Goal: Task Accomplishment & Management: Manage account settings

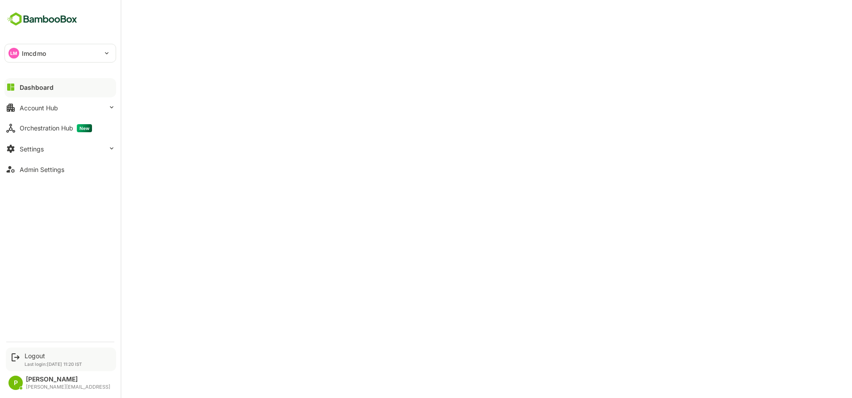
click at [50, 361] on p "Last login: [DATE] 11:20 IST" at bounding box center [54, 363] width 58 height 5
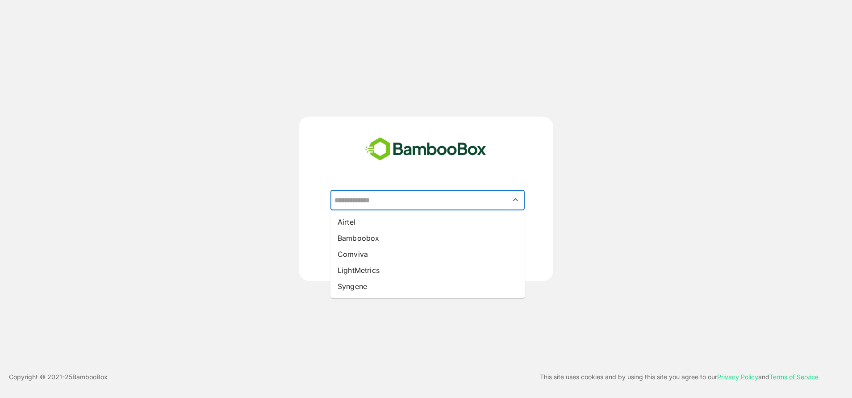
drag, startPoint x: 386, startPoint y: 176, endPoint x: 678, endPoint y: 206, distance: 293.0
click at [678, 206] on div "​ Airtel Bamboobox Comviva LightMetrics Syngene BACK CONTINUE" at bounding box center [425, 199] width 681 height 164
click at [376, 250] on li "Comviva" at bounding box center [427, 254] width 194 height 16
type input "*******"
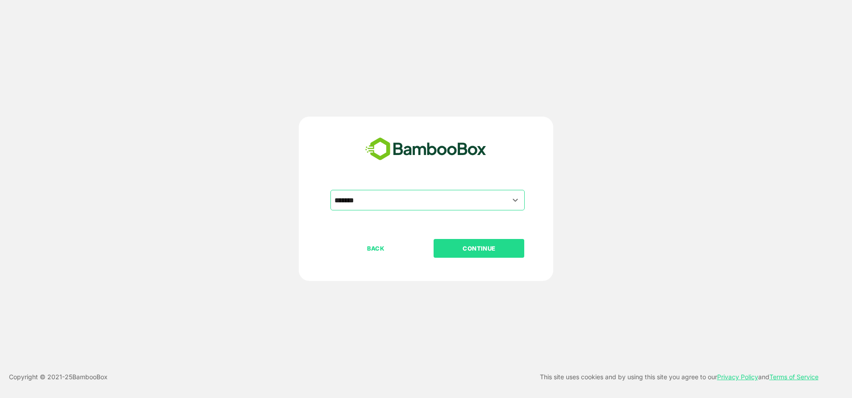
click at [429, 248] on div "BACK CONTINUE" at bounding box center [433, 277] width 207 height 76
click at [463, 249] on p "CONTINUE" at bounding box center [478, 248] width 89 height 10
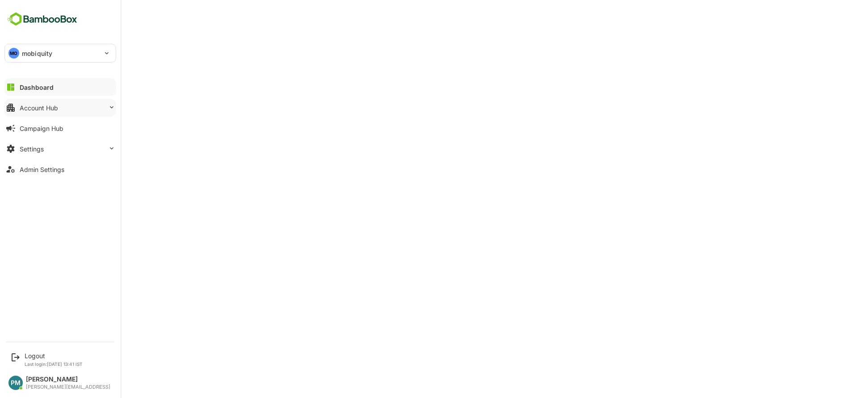
click at [43, 112] on button "Account Hub" at bounding box center [60, 108] width 112 height 18
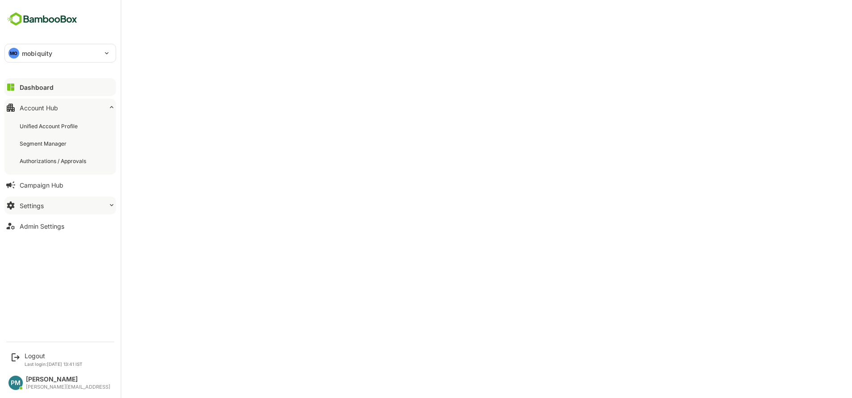
click at [45, 201] on button "Settings" at bounding box center [60, 205] width 112 height 18
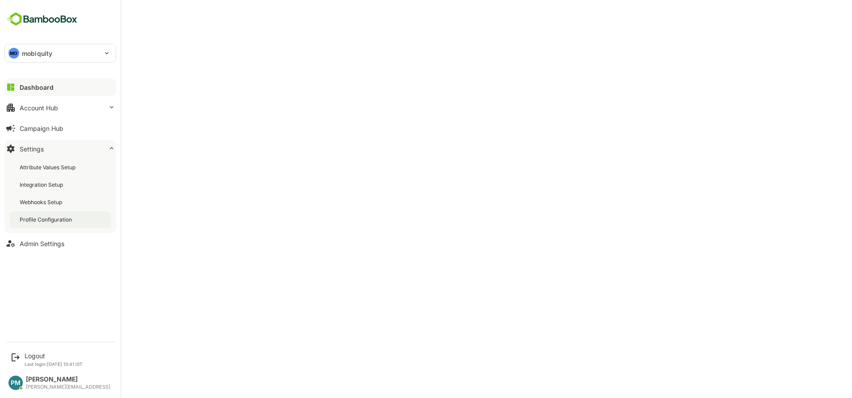
click at [45, 227] on div "Profile Configuration" at bounding box center [60, 219] width 101 height 17
click at [52, 88] on button "Dashboard" at bounding box center [60, 87] width 112 height 18
